Goal: Task Accomplishment & Management: Use online tool/utility

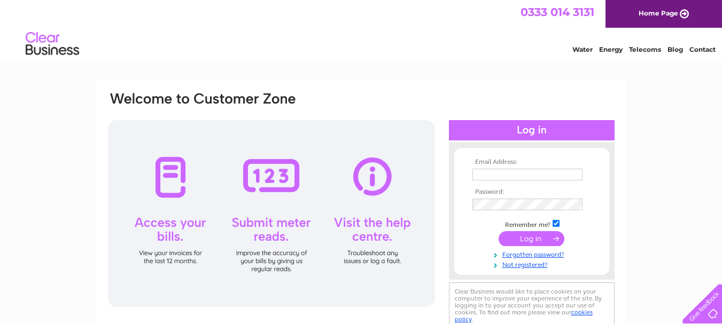
type input "[EMAIL_ADDRESS][DOMAIN_NAME]"
click at [540, 239] on input "submit" at bounding box center [531, 238] width 66 height 15
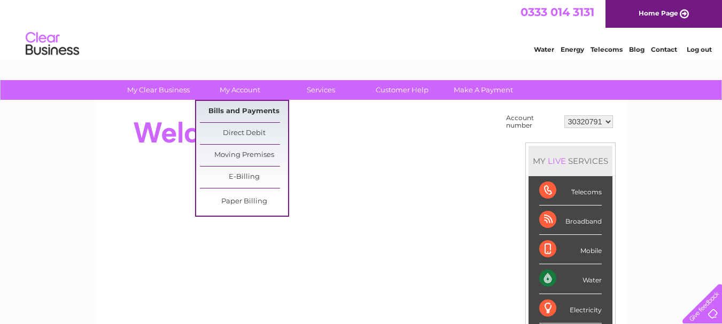
click at [245, 114] on link "Bills and Payments" at bounding box center [244, 111] width 88 height 21
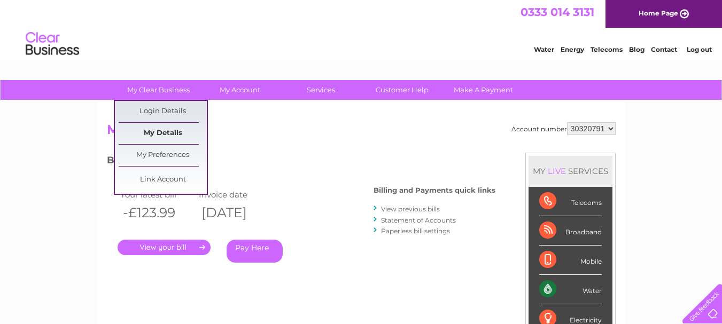
click at [175, 128] on link "My Details" at bounding box center [163, 133] width 88 height 21
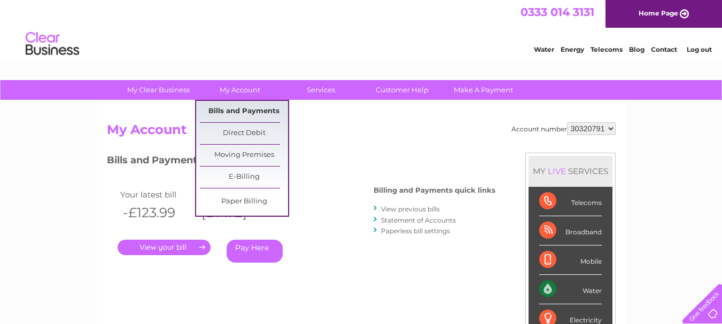
click at [243, 106] on link "Bills and Payments" at bounding box center [244, 111] width 88 height 21
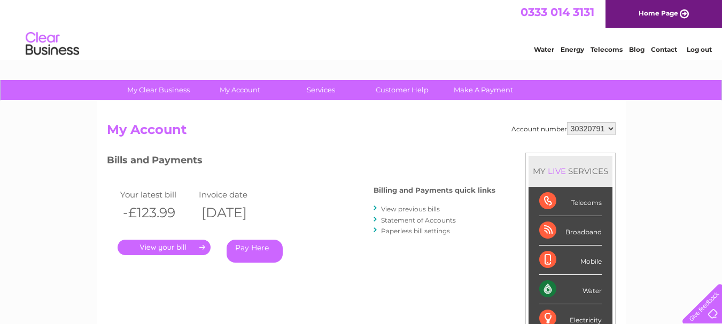
click at [168, 246] on link "." at bounding box center [164, 247] width 93 height 15
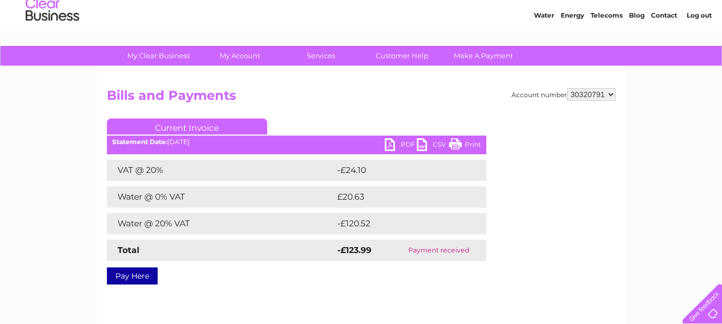
scroll to position [53, 0]
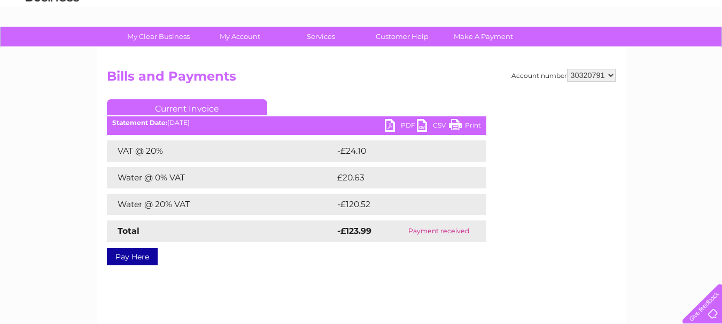
click at [399, 127] on link "PDF" at bounding box center [401, 126] width 32 height 15
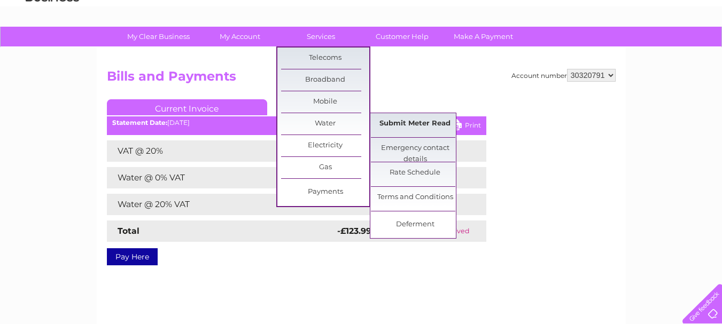
click at [416, 126] on link "Submit Meter Read" at bounding box center [415, 123] width 88 height 21
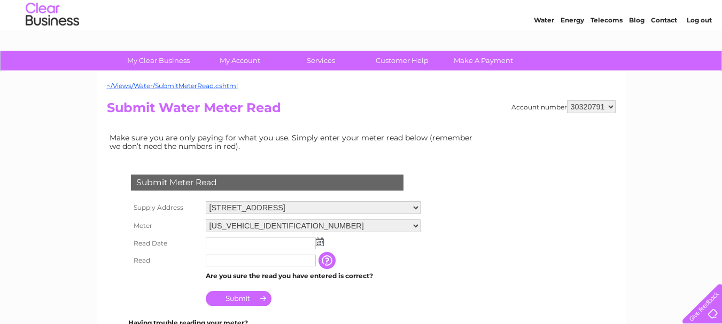
scroll to position [53, 0]
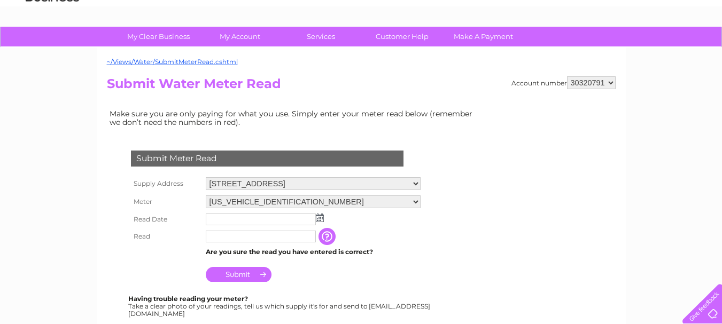
click at [319, 216] on img at bounding box center [320, 218] width 8 height 9
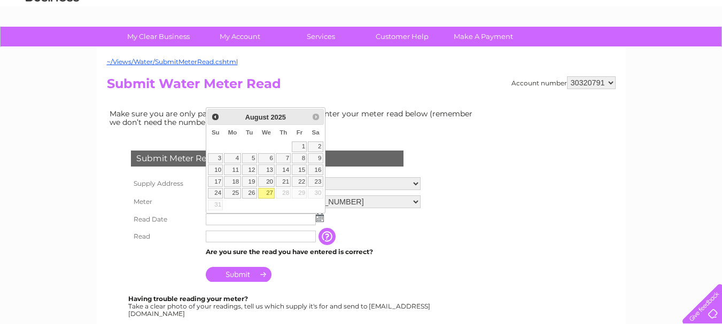
click at [268, 191] on link "27" at bounding box center [266, 193] width 17 height 11
type input "[DATE]"
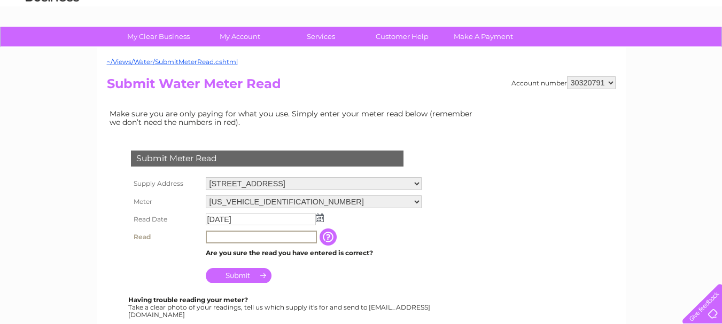
click at [240, 240] on input "text" at bounding box center [261, 237] width 111 height 13
type input "00152"
click at [328, 236] on input "button" at bounding box center [328, 237] width 19 height 17
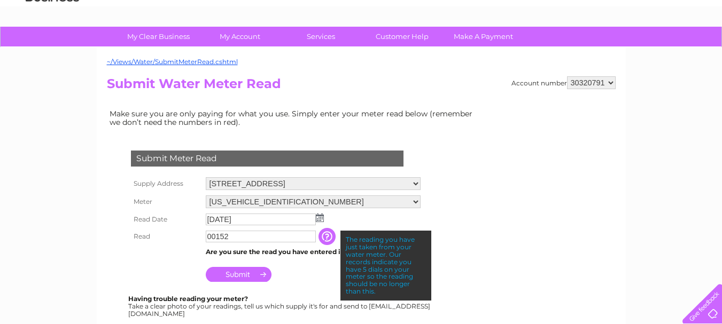
click at [247, 272] on input "Submit" at bounding box center [239, 274] width 66 height 15
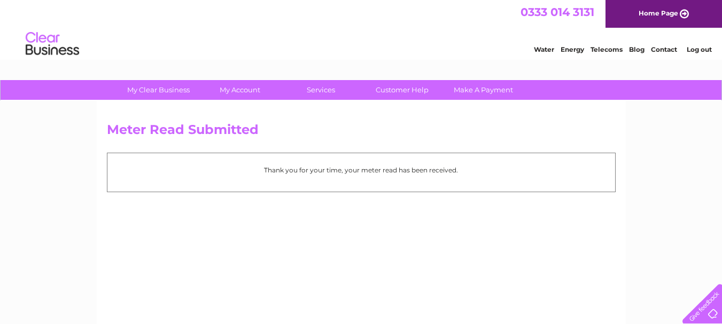
click at [703, 49] on link "Log out" at bounding box center [698, 49] width 25 height 8
